Goal: Navigation & Orientation: Understand site structure

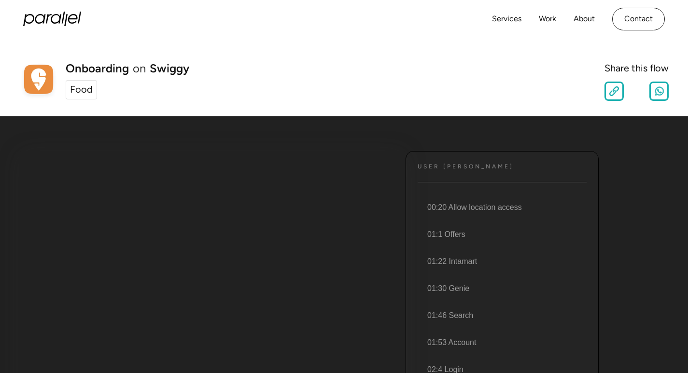
click at [82, 86] on div "Food" at bounding box center [81, 90] width 23 height 14
click at [496, 19] on link "Services" at bounding box center [506, 19] width 29 height 14
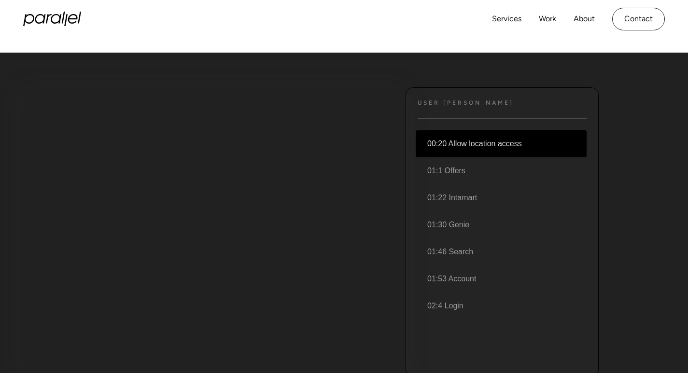
scroll to position [48, 0]
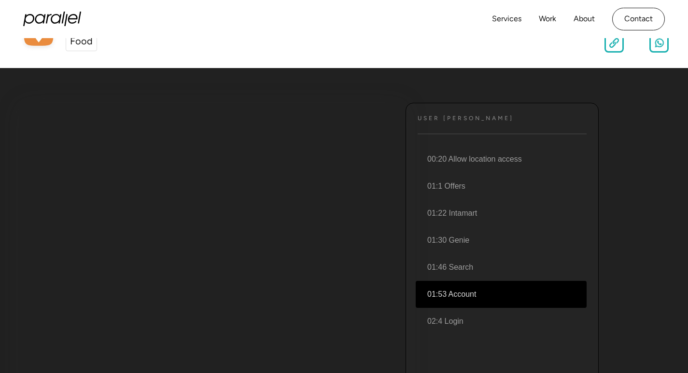
click at [488, 299] on li "01:53 Account" at bounding box center [501, 294] width 171 height 27
click at [487, 296] on li "01:53 Account" at bounding box center [501, 294] width 171 height 27
